Goal: Information Seeking & Learning: Find contact information

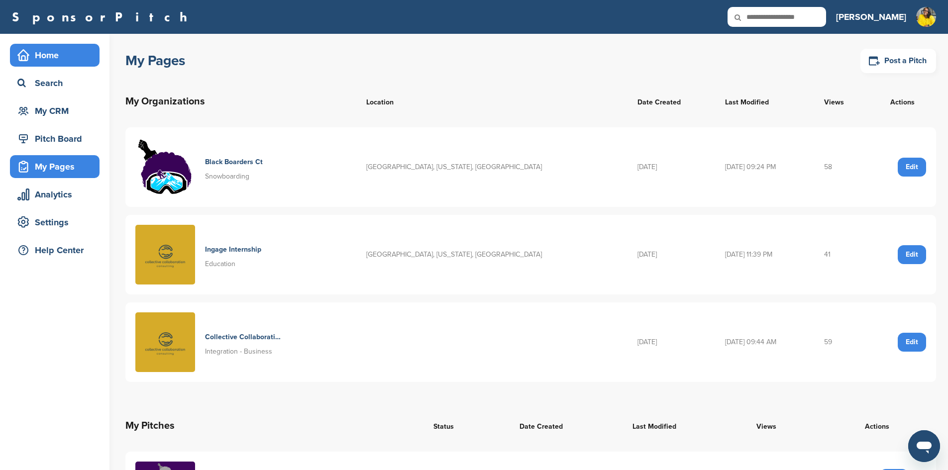
click at [60, 51] on div "Home" at bounding box center [57, 55] width 85 height 18
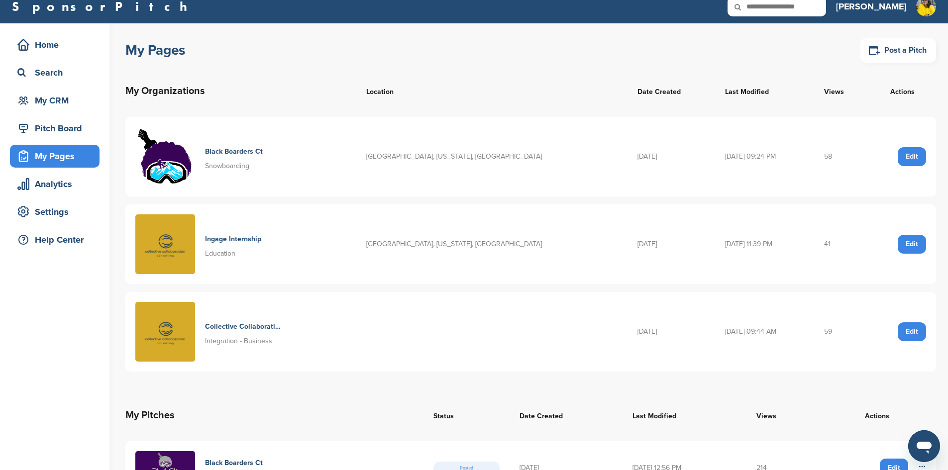
scroll to position [149, 0]
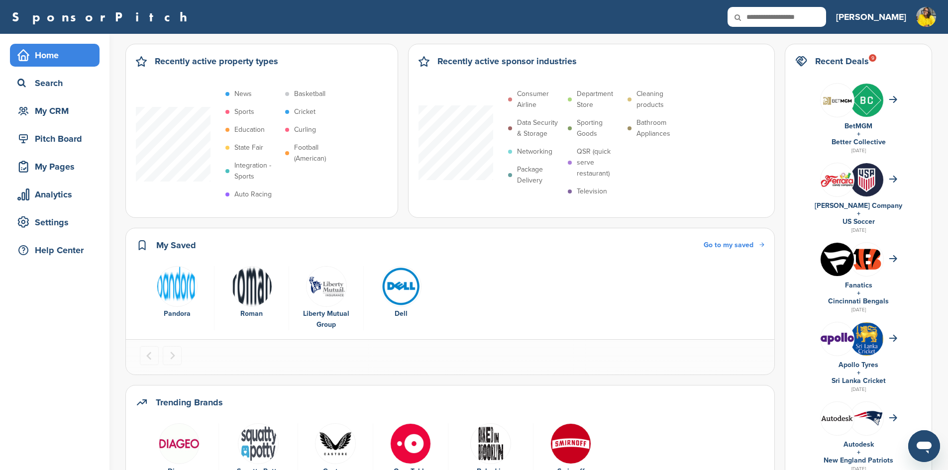
click at [854, 256] on img at bounding box center [837, 259] width 33 height 33
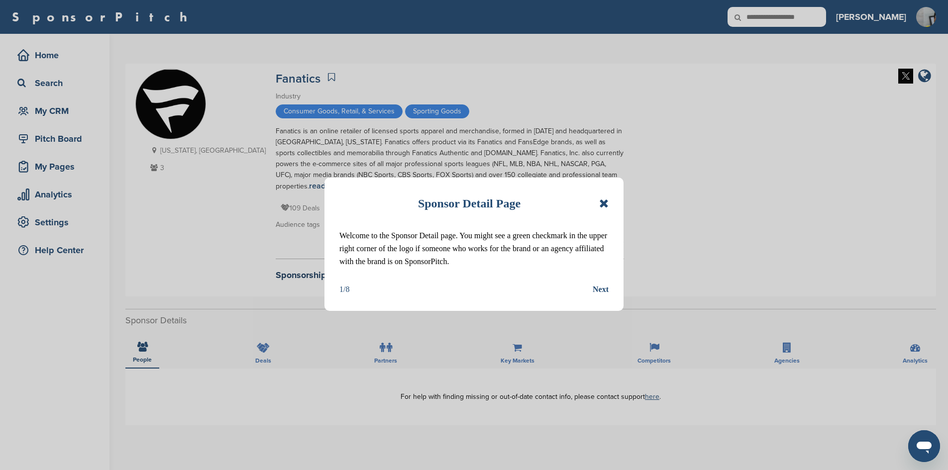
click at [607, 205] on icon at bounding box center [603, 204] width 9 height 12
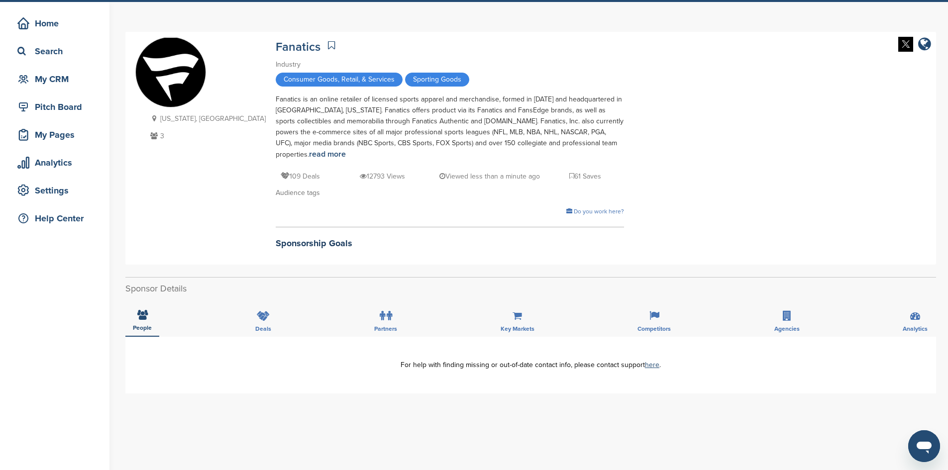
scroll to position [50, 0]
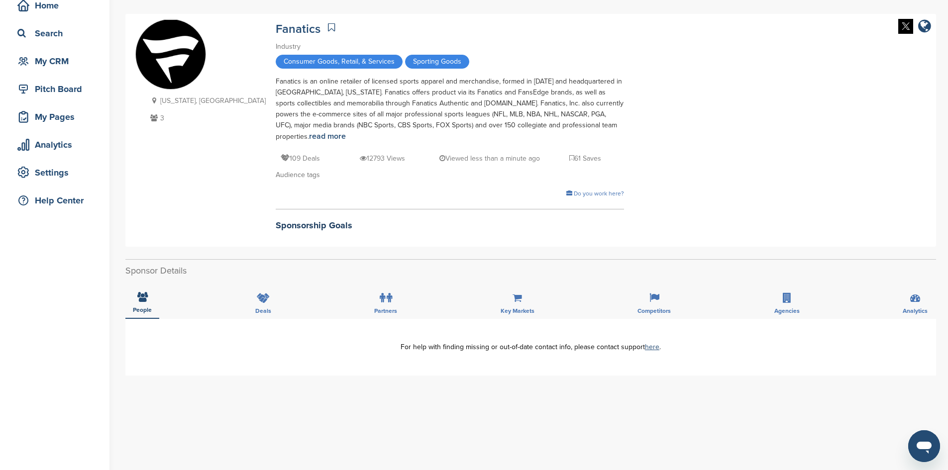
click at [173, 60] on img at bounding box center [171, 55] width 70 height 70
click at [69, 39] on div "Search" at bounding box center [57, 33] width 85 height 18
drag, startPoint x: 69, startPoint y: 39, endPoint x: 62, endPoint y: 36, distance: 7.3
click at [62, 36] on div "Search" at bounding box center [57, 33] width 85 height 18
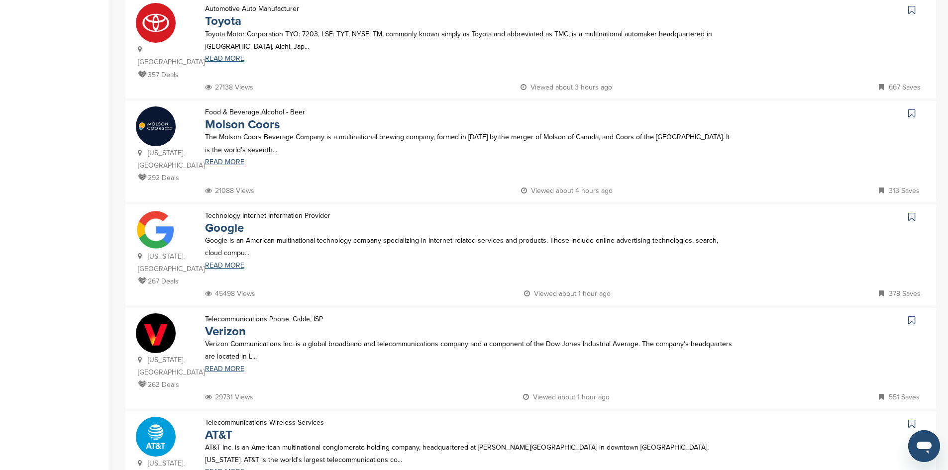
scroll to position [796, 0]
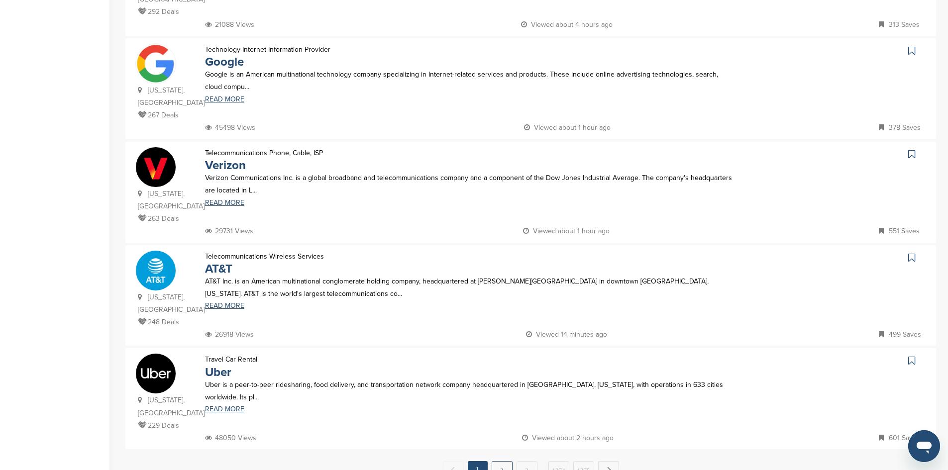
click at [496, 461] on link "2" at bounding box center [502, 470] width 21 height 18
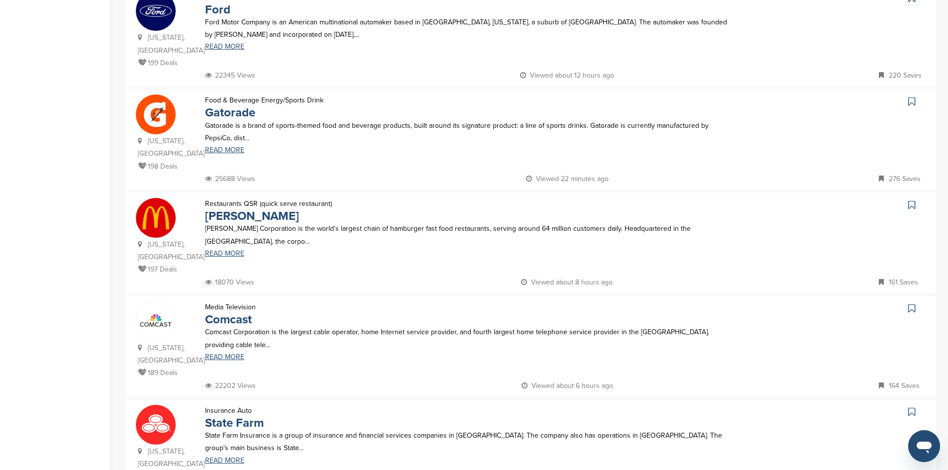
scroll to position [597, 0]
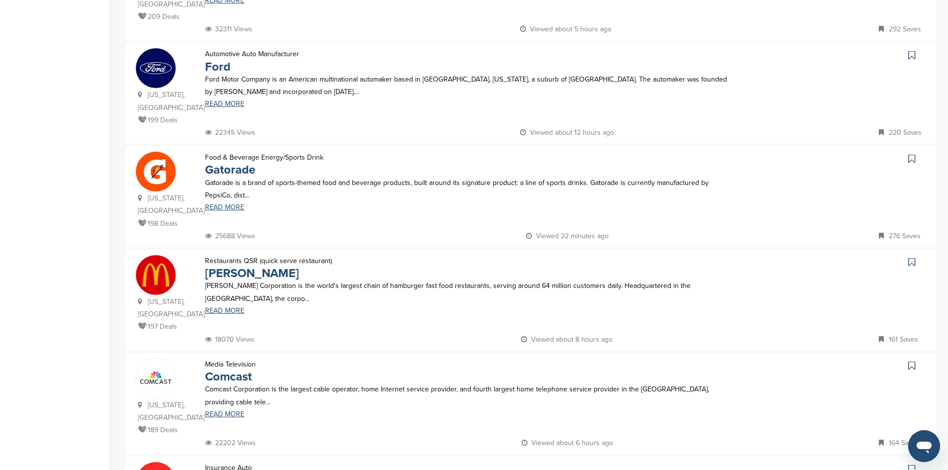
click at [162, 152] on img at bounding box center [156, 172] width 40 height 40
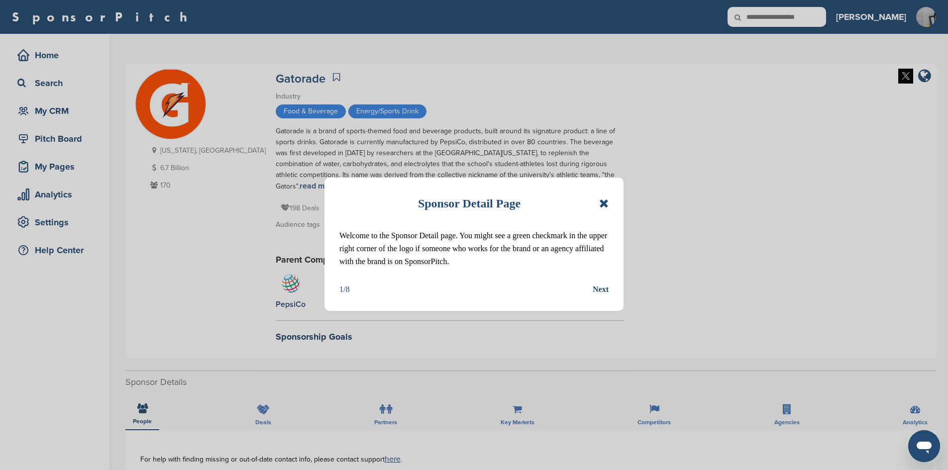
click at [605, 202] on icon at bounding box center [603, 204] width 9 height 12
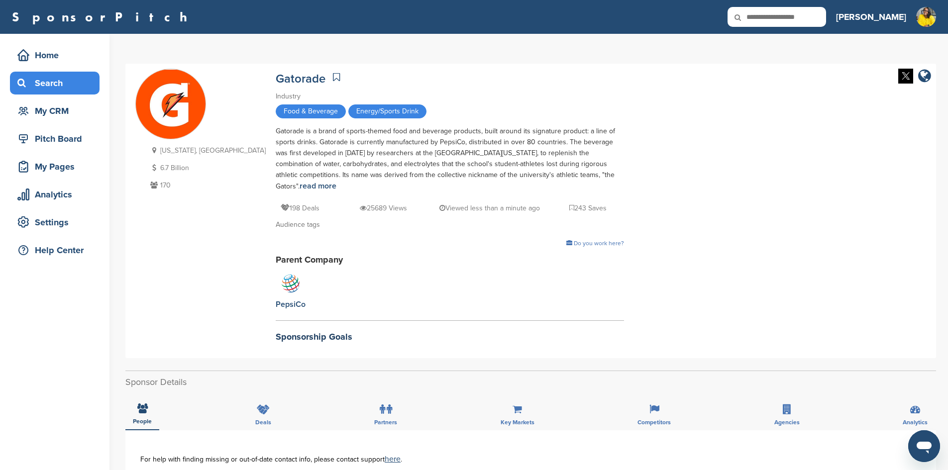
click at [37, 86] on div "Search" at bounding box center [57, 83] width 85 height 18
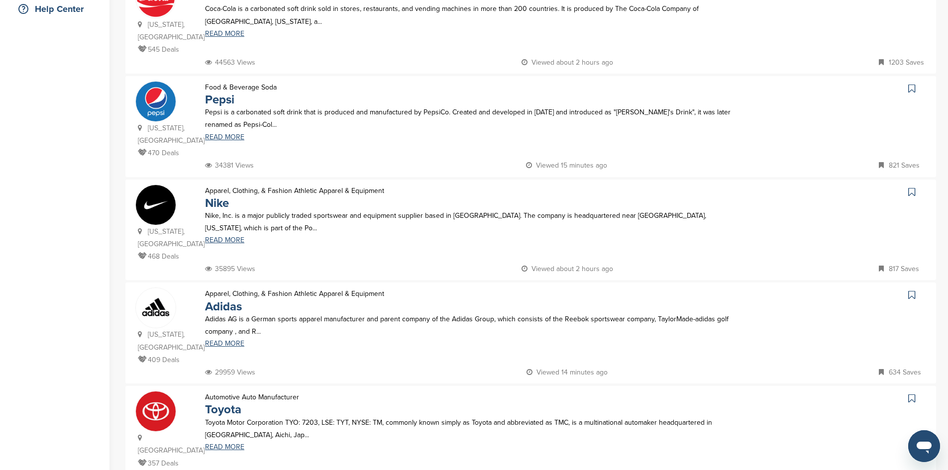
scroll to position [249, 0]
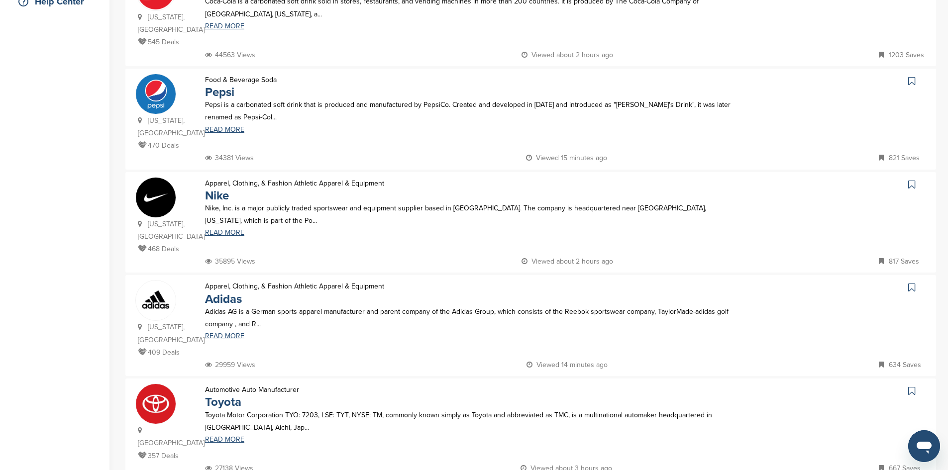
click at [168, 81] on img at bounding box center [156, 94] width 40 height 40
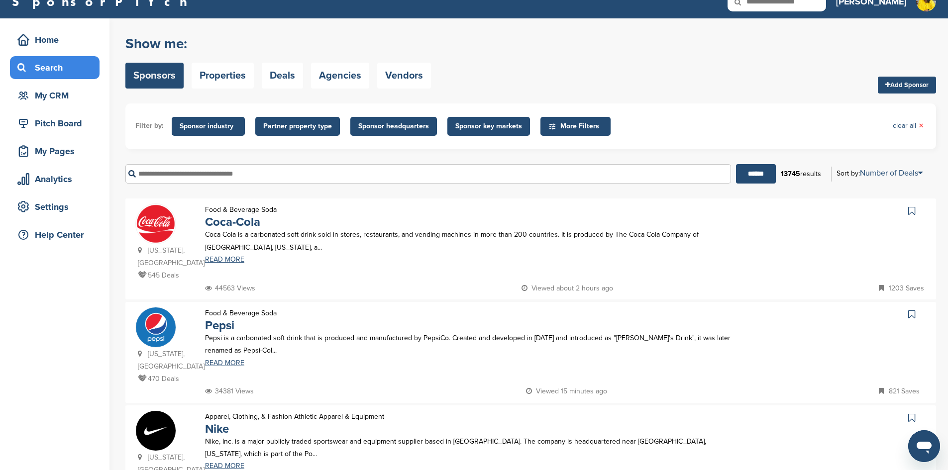
scroll to position [0, 0]
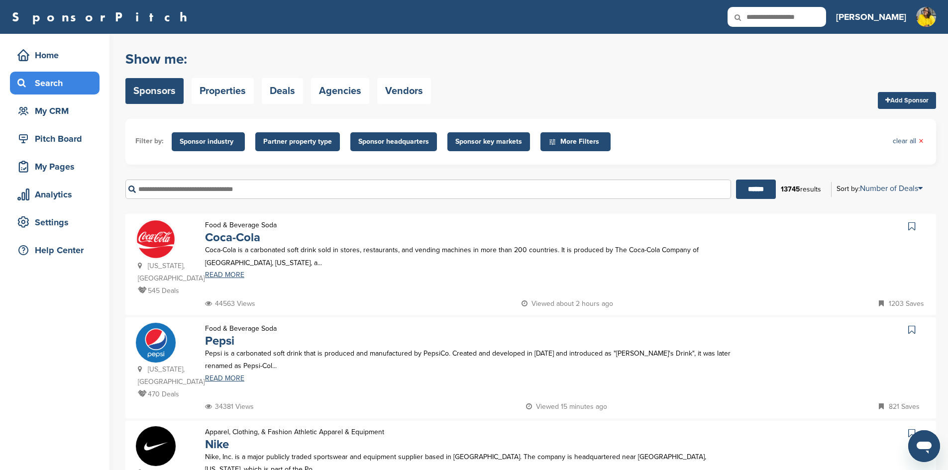
click at [232, 190] on input "text" at bounding box center [428, 189] width 606 height 19
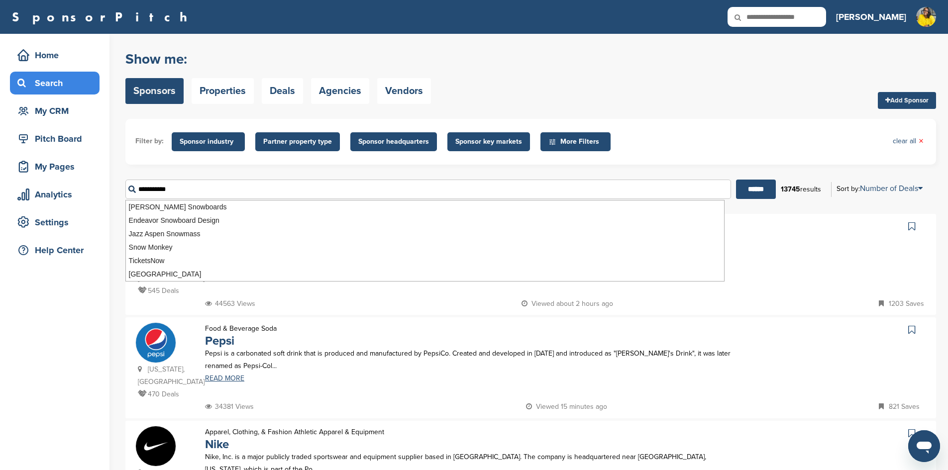
click at [736, 180] on input "******" at bounding box center [756, 189] width 40 height 19
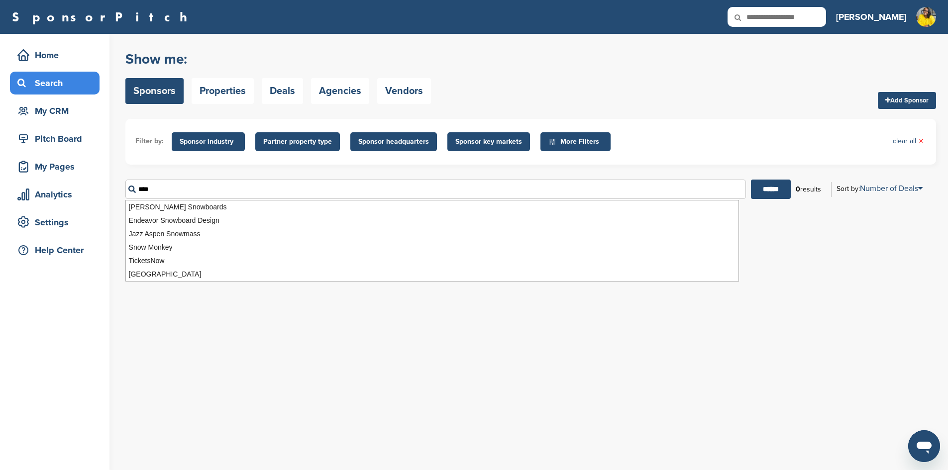
click at [751, 180] on input "******" at bounding box center [771, 189] width 40 height 19
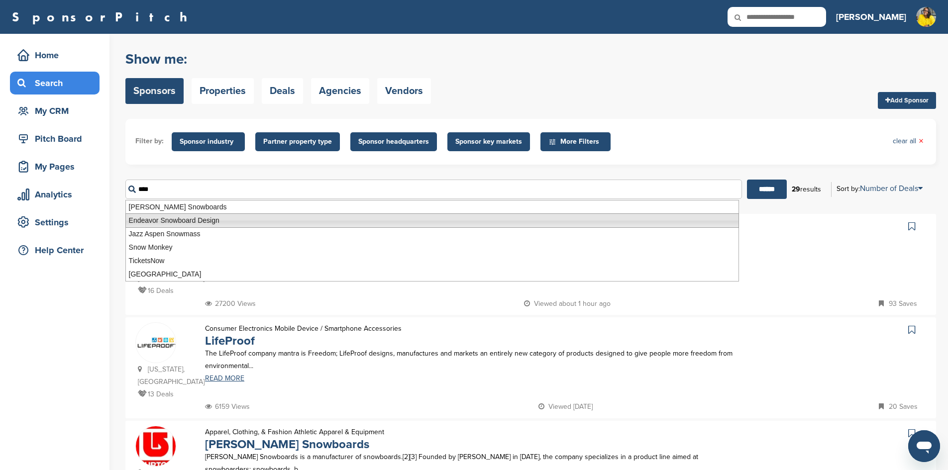
click at [208, 223] on li "Endeavor Snowboard Design" at bounding box center [432, 220] width 614 height 14
type input "**********"
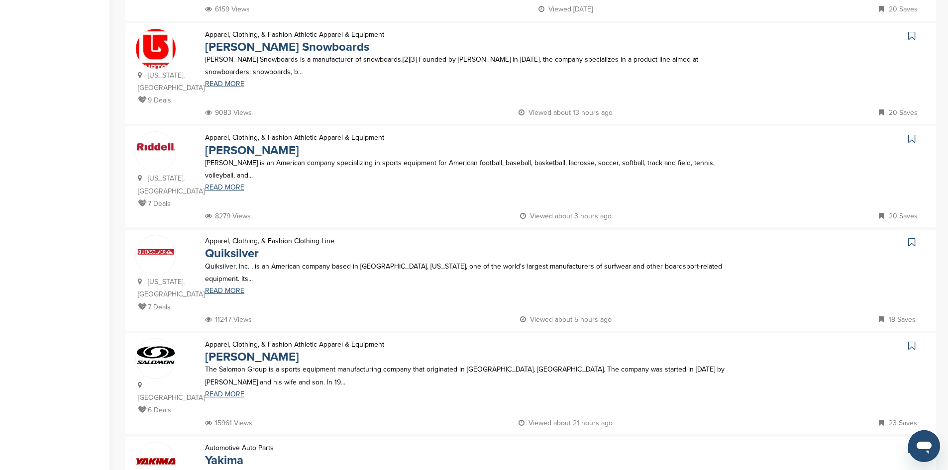
scroll to position [398, 0]
click at [155, 235] on span at bounding box center [156, 251] width 40 height 32
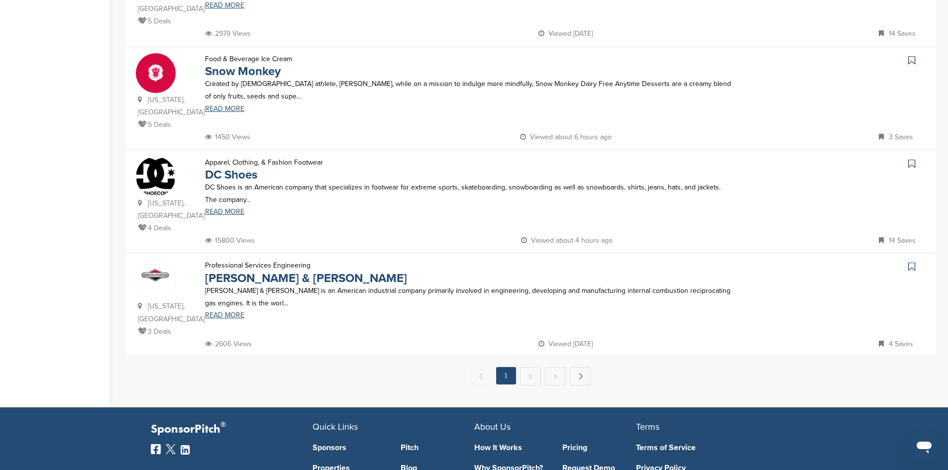
scroll to position [896, 0]
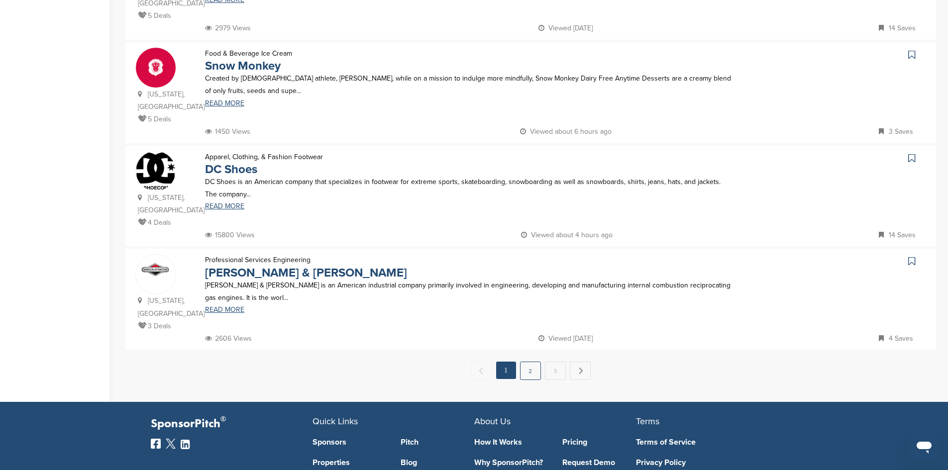
click at [526, 362] on link "2" at bounding box center [530, 371] width 21 height 18
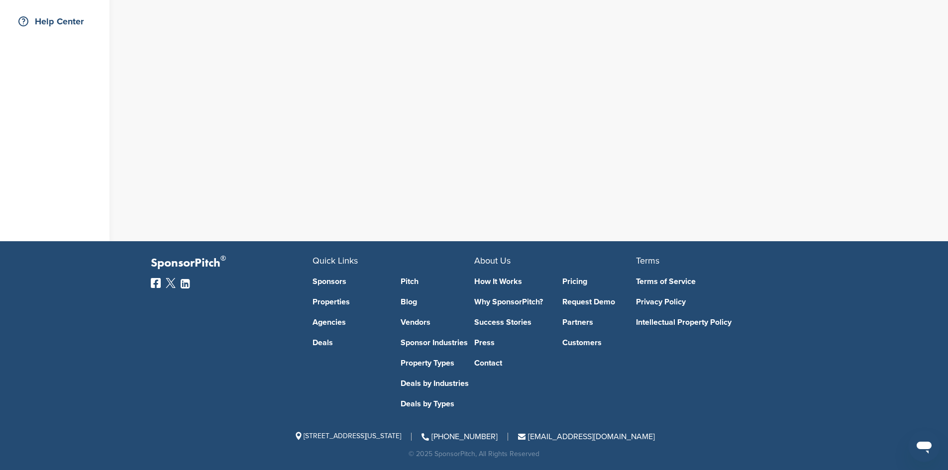
scroll to position [0, 0]
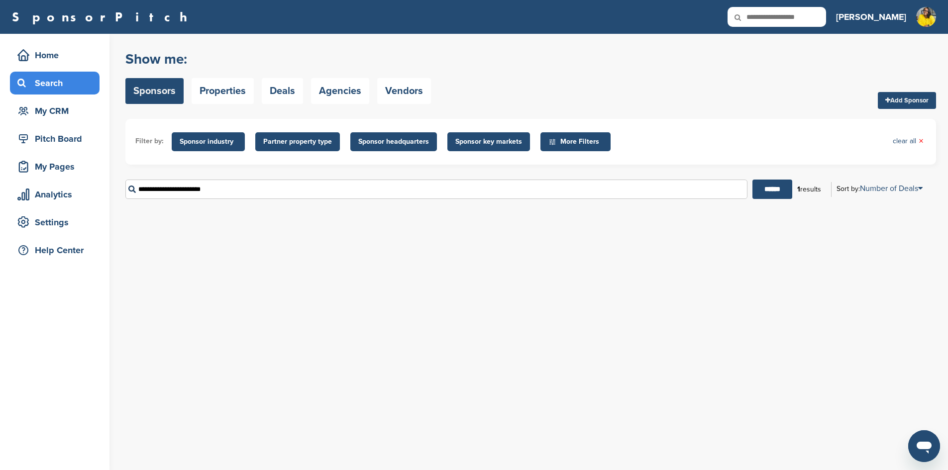
click at [634, 190] on input "**********" at bounding box center [436, 189] width 622 height 19
drag, startPoint x: 327, startPoint y: 191, endPoint x: 122, endPoint y: 191, distance: 205.0
click at [122, 191] on div "Home Search My CRM Pitch Board My Pages Analytics Settings Help Center You have…" at bounding box center [474, 252] width 948 height 436
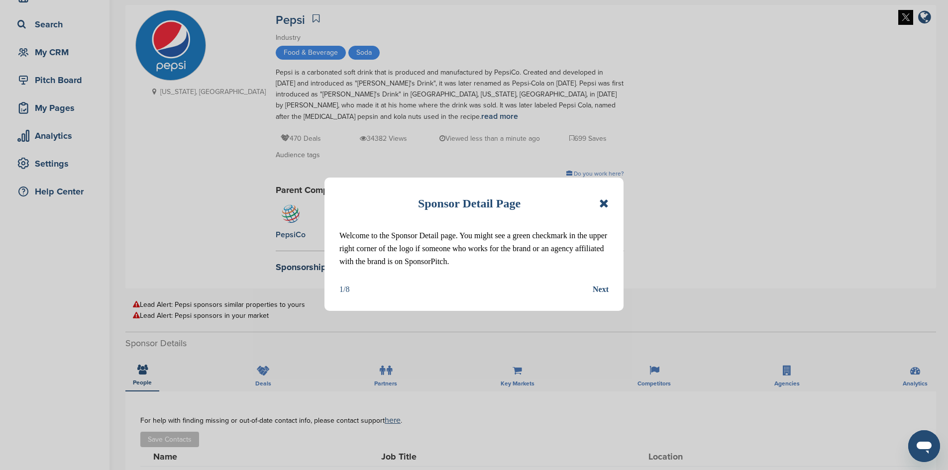
scroll to position [149, 0]
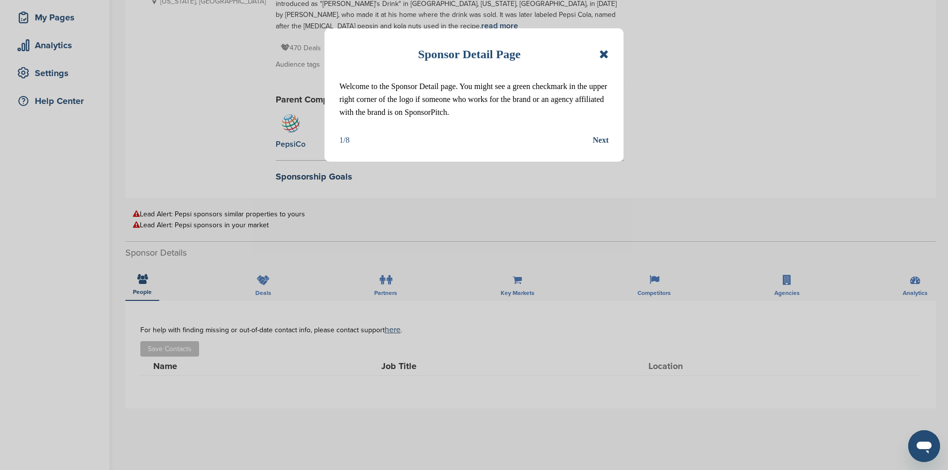
click at [606, 54] on icon at bounding box center [603, 54] width 9 height 12
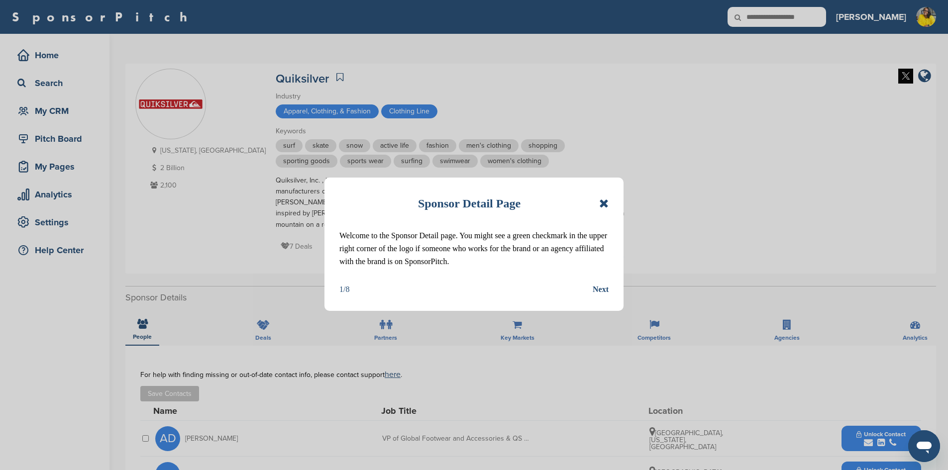
click at [603, 202] on icon at bounding box center [603, 204] width 9 height 12
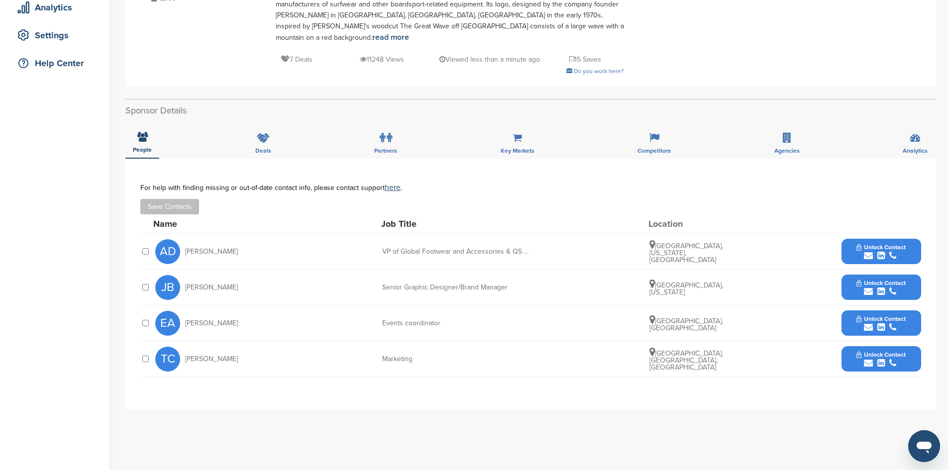
scroll to position [199, 0]
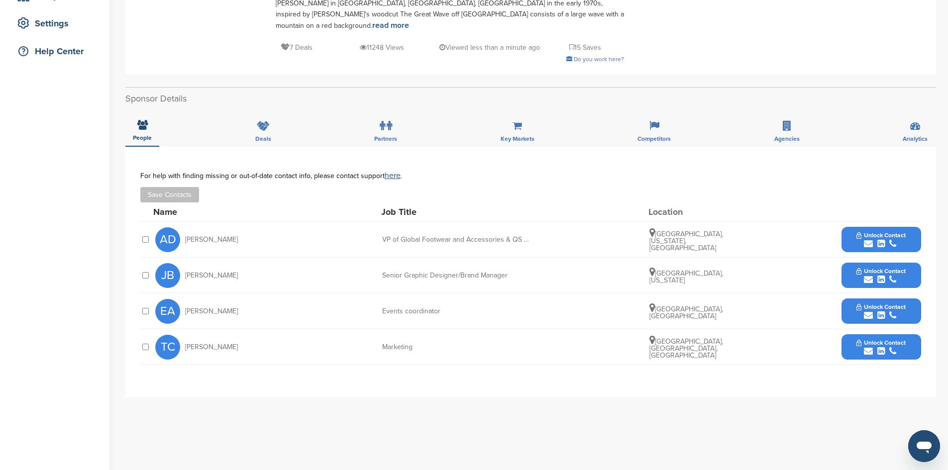
click at [859, 339] on span "Unlock Contact" at bounding box center [880, 342] width 49 height 7
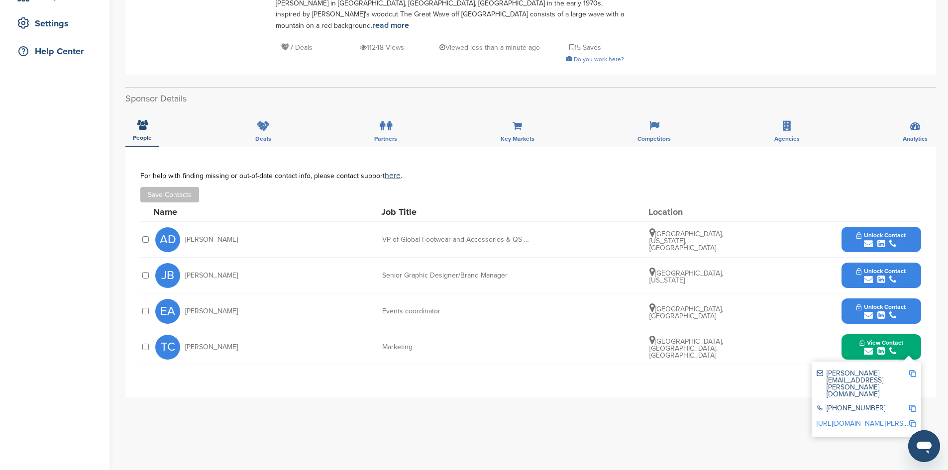
click at [914, 370] on img at bounding box center [912, 373] width 7 height 7
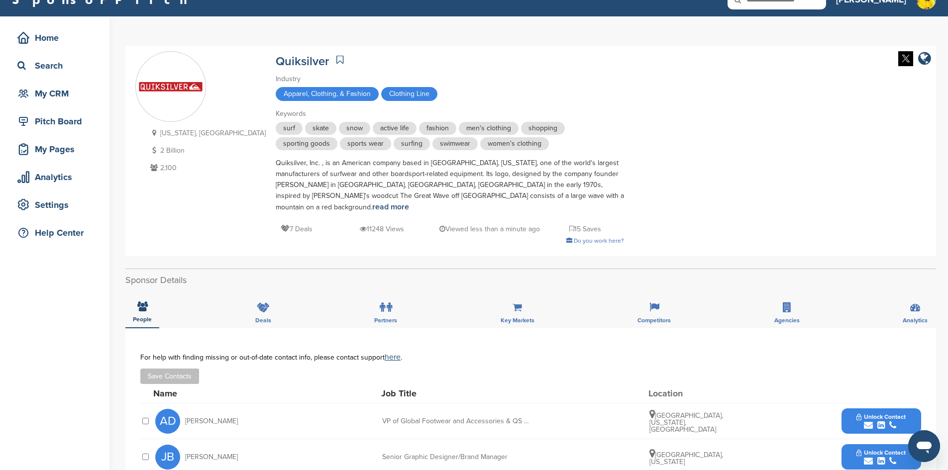
scroll to position [0, 0]
